Goal: Register for event/course

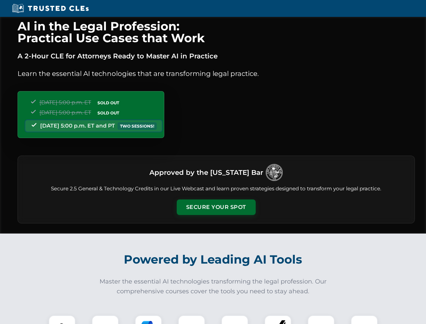
click at [216, 207] on button "Secure Your Spot" at bounding box center [216, 207] width 79 height 16
click at [62, 319] on img at bounding box center [62, 329] width 20 height 20
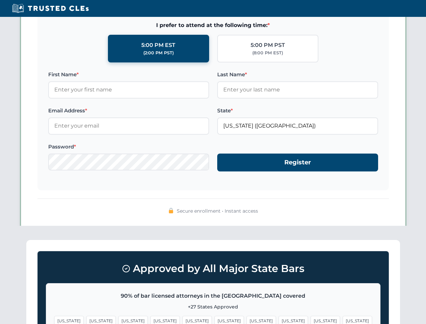
click at [247, 319] on span "[US_STATE]" at bounding box center [261, 321] width 29 height 10
click at [311, 319] on span "[US_STATE]" at bounding box center [325, 321] width 29 height 10
